Goal: Check status

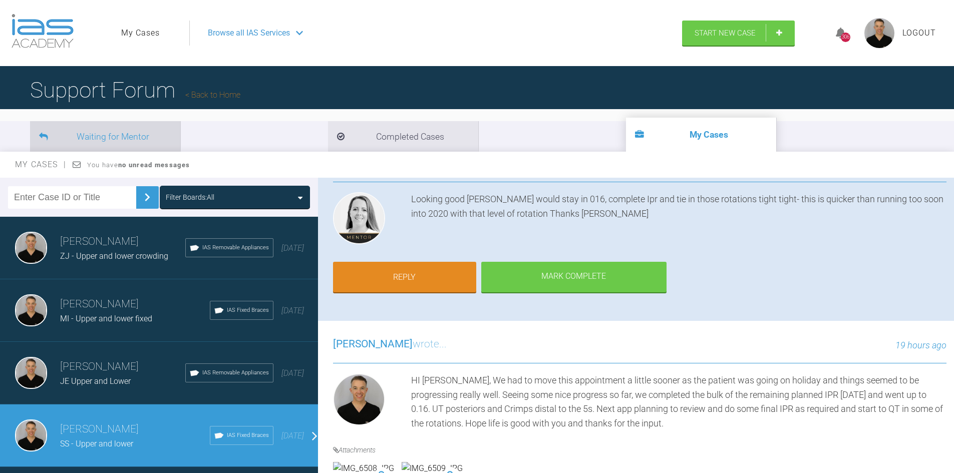
click at [117, 138] on li "Waiting for Mentor" at bounding box center [105, 136] width 150 height 31
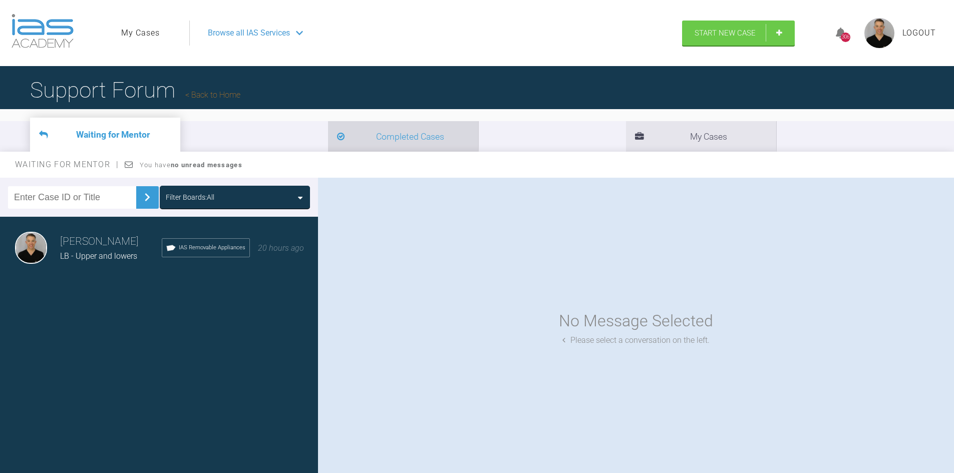
click at [328, 146] on li "Completed Cases" at bounding box center [403, 136] width 150 height 31
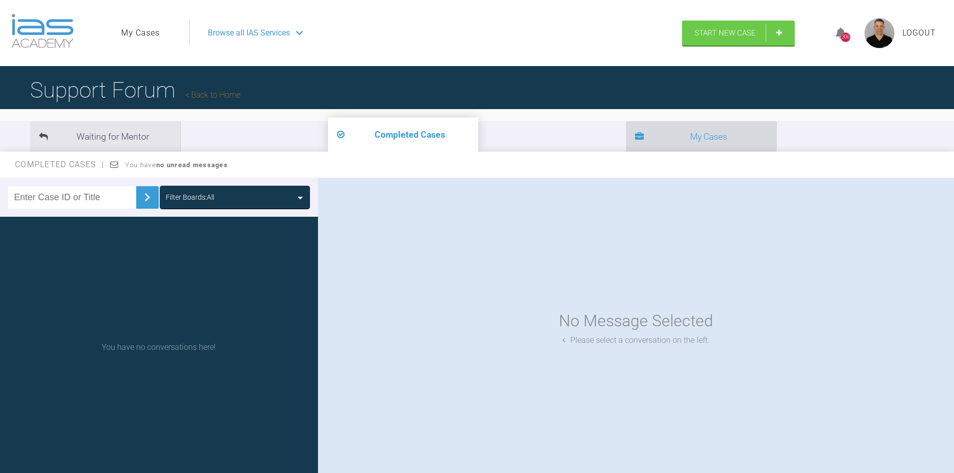
click at [626, 140] on li "My Cases" at bounding box center [701, 136] width 150 height 31
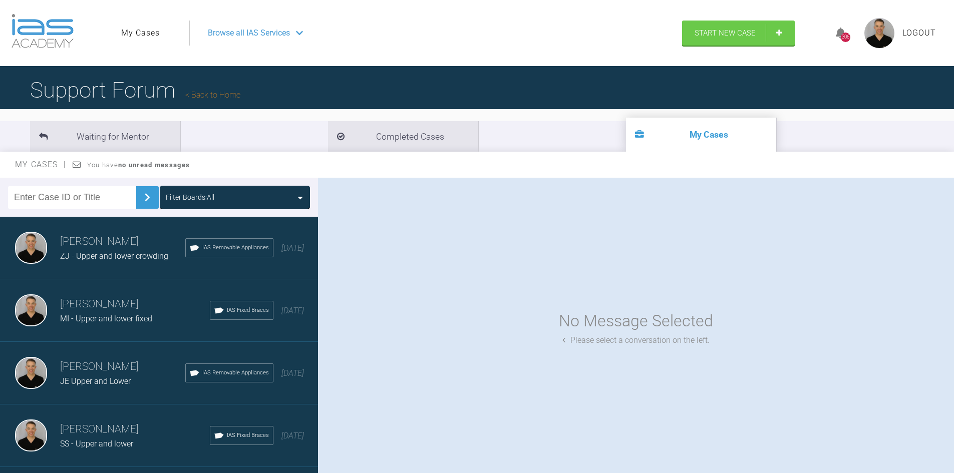
click at [134, 375] on h3 "[PERSON_NAME]" at bounding box center [122, 367] width 125 height 17
